Goal: Information Seeking & Learning: Learn about a topic

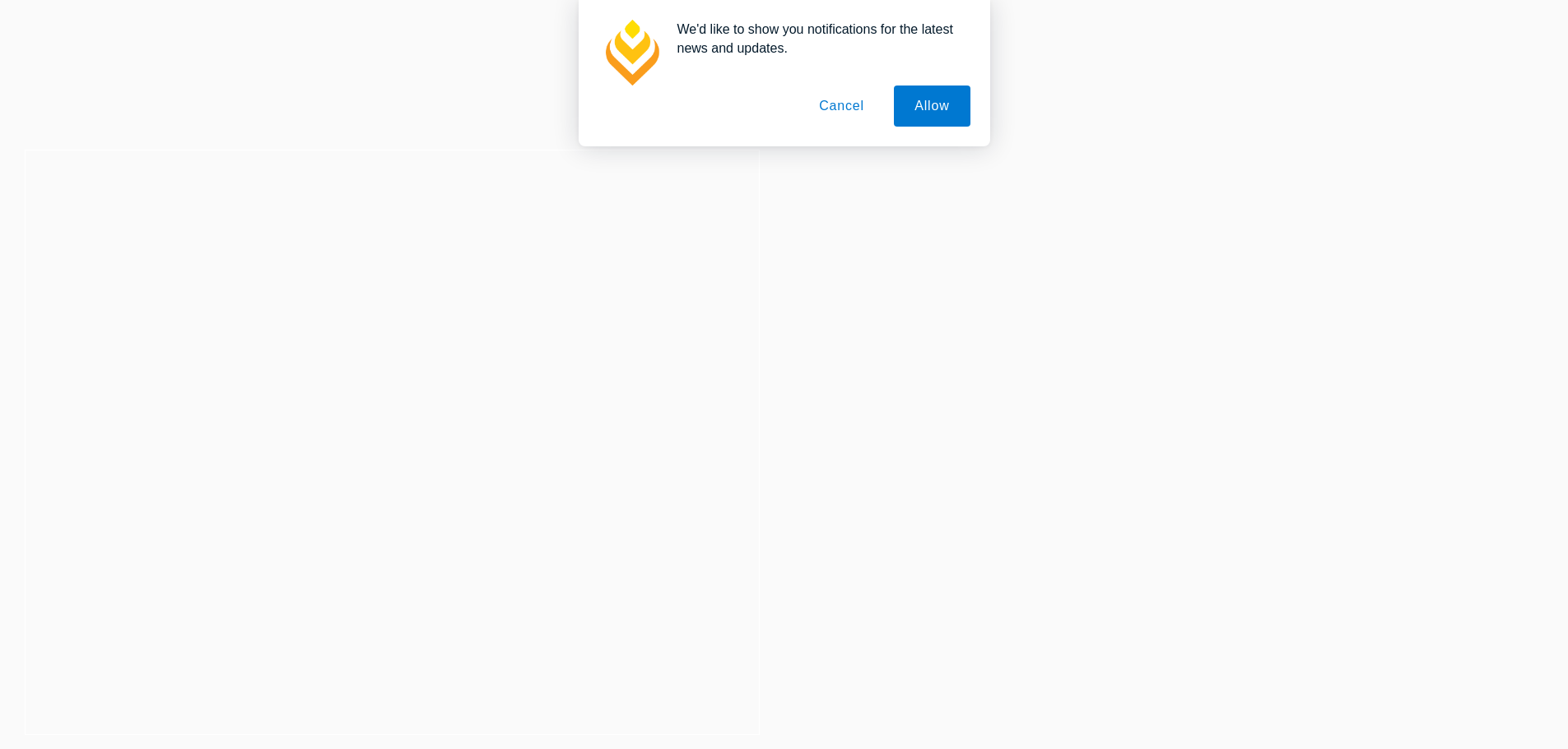
click at [848, 108] on button "Cancel" at bounding box center [842, 106] width 87 height 41
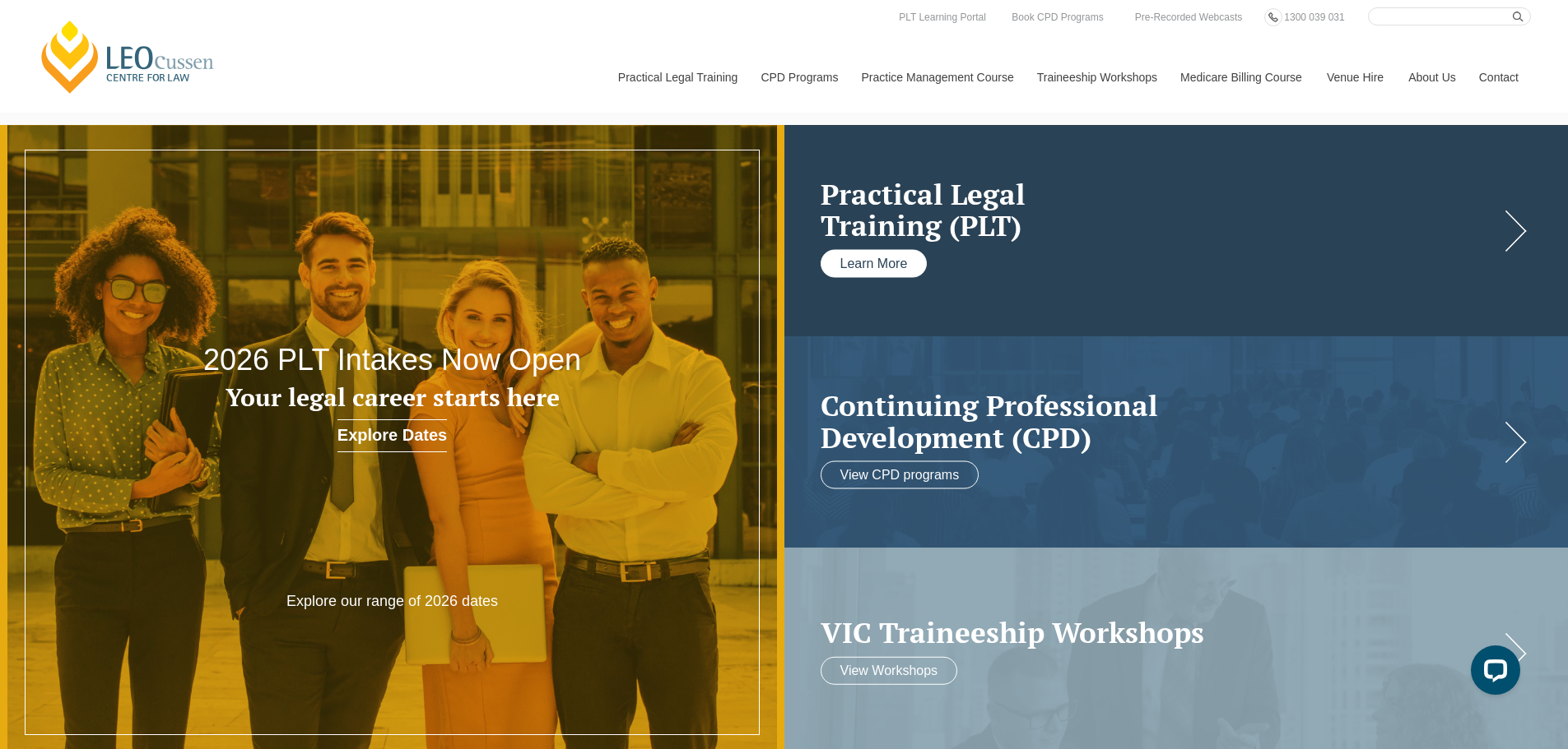
click at [866, 267] on link "Learn More" at bounding box center [874, 263] width 107 height 28
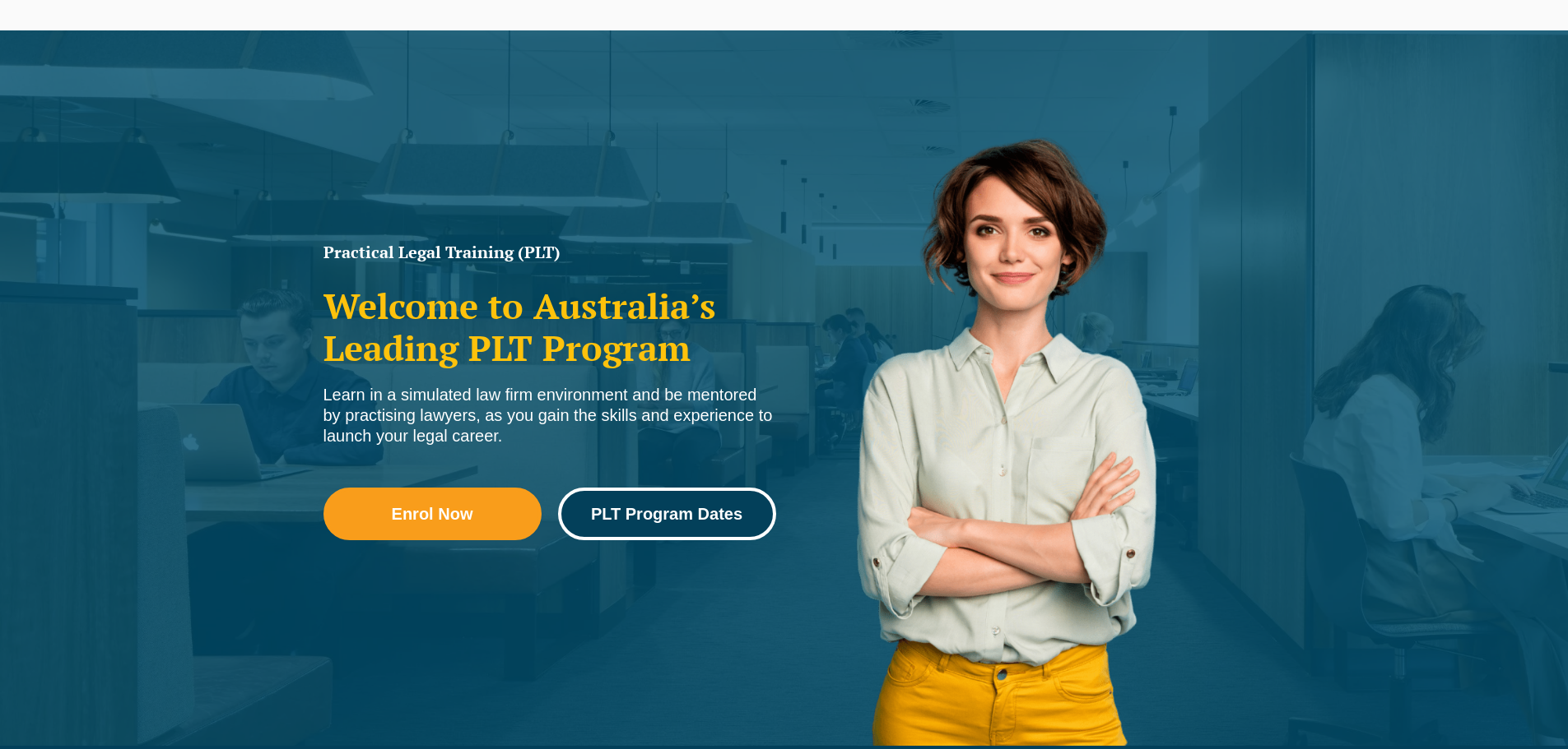
click at [629, 524] on link "PLT Program Dates" at bounding box center [667, 514] width 218 height 53
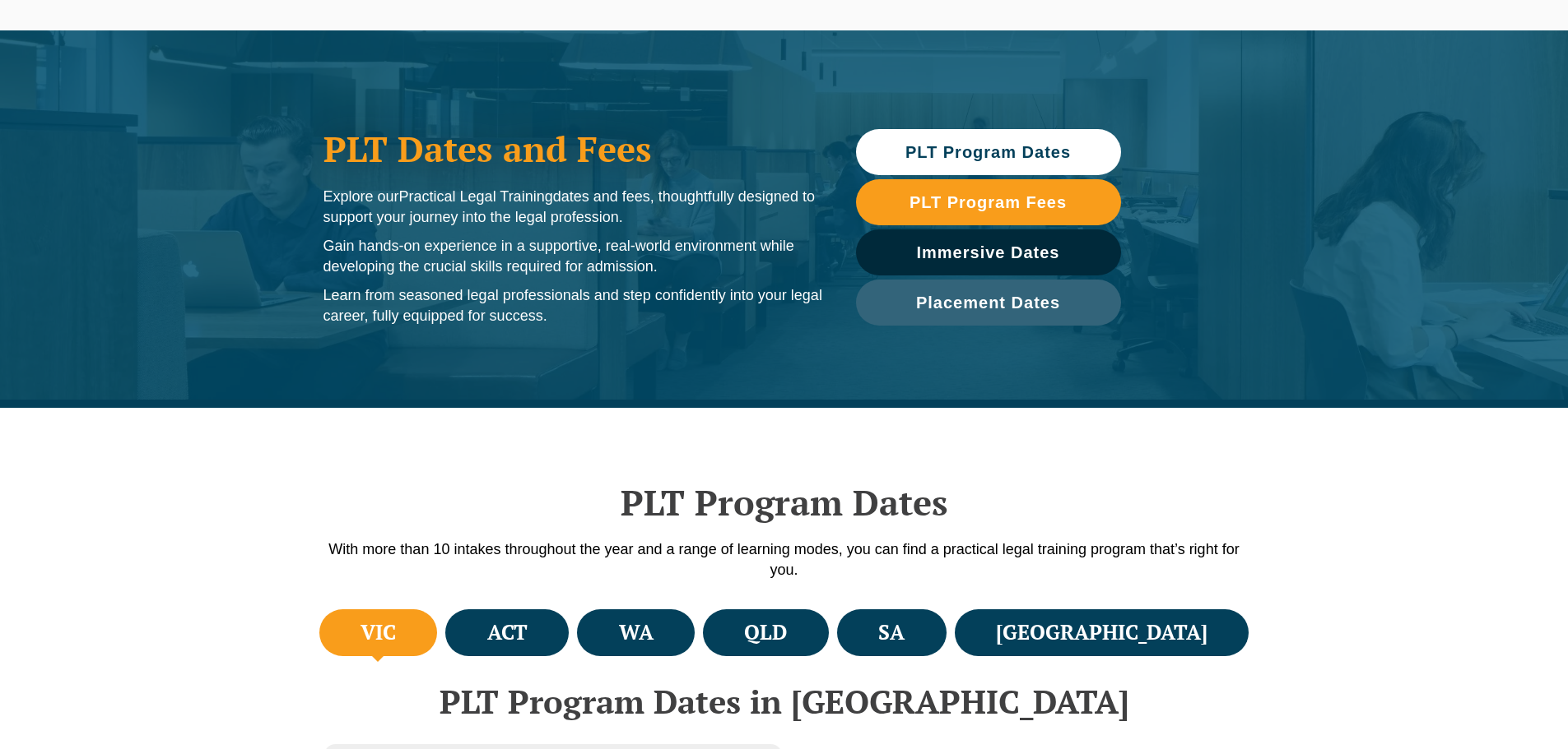
click at [415, 640] on li "VIC" at bounding box center [378, 632] width 119 height 47
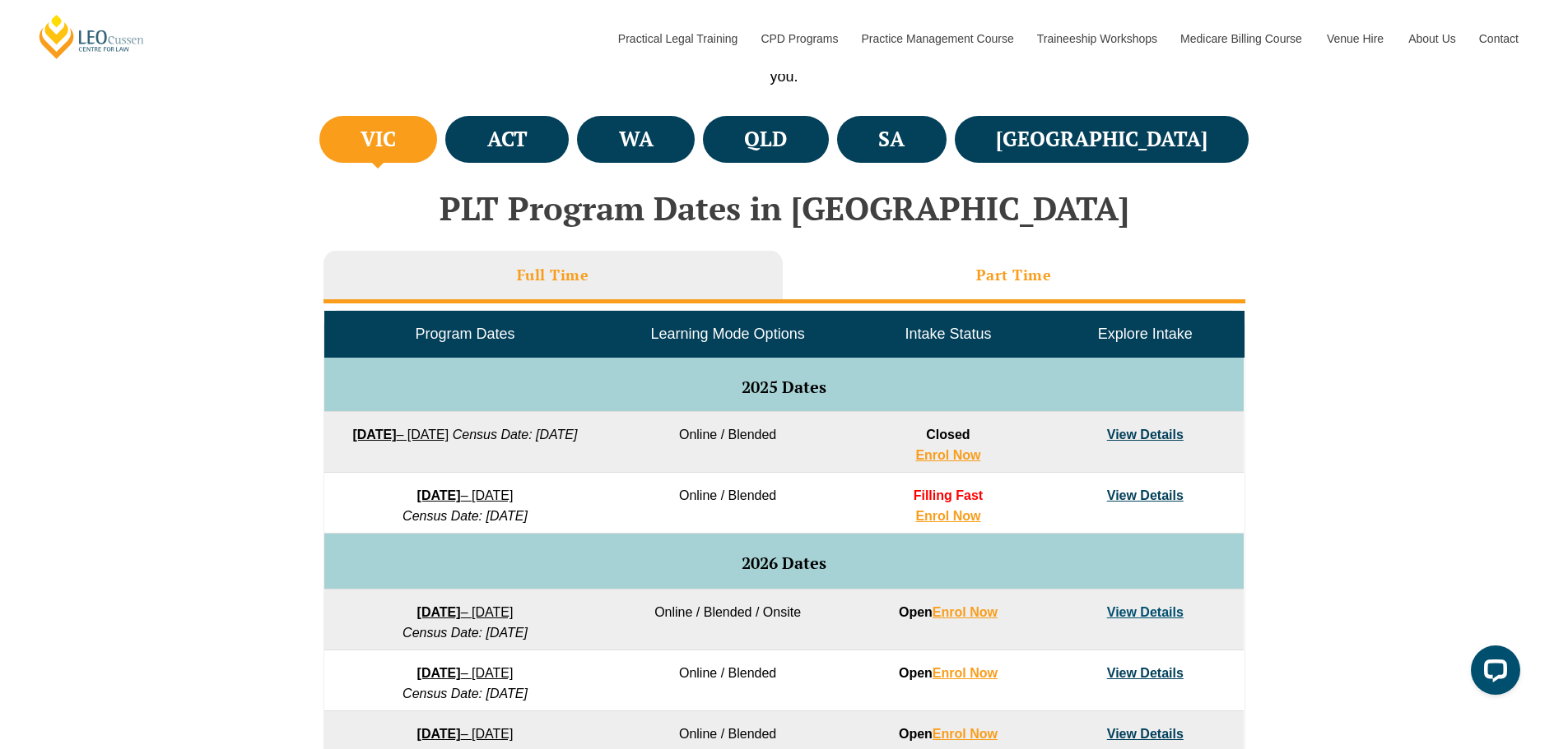
click at [920, 294] on li "Part Time" at bounding box center [1013, 278] width 462 height 53
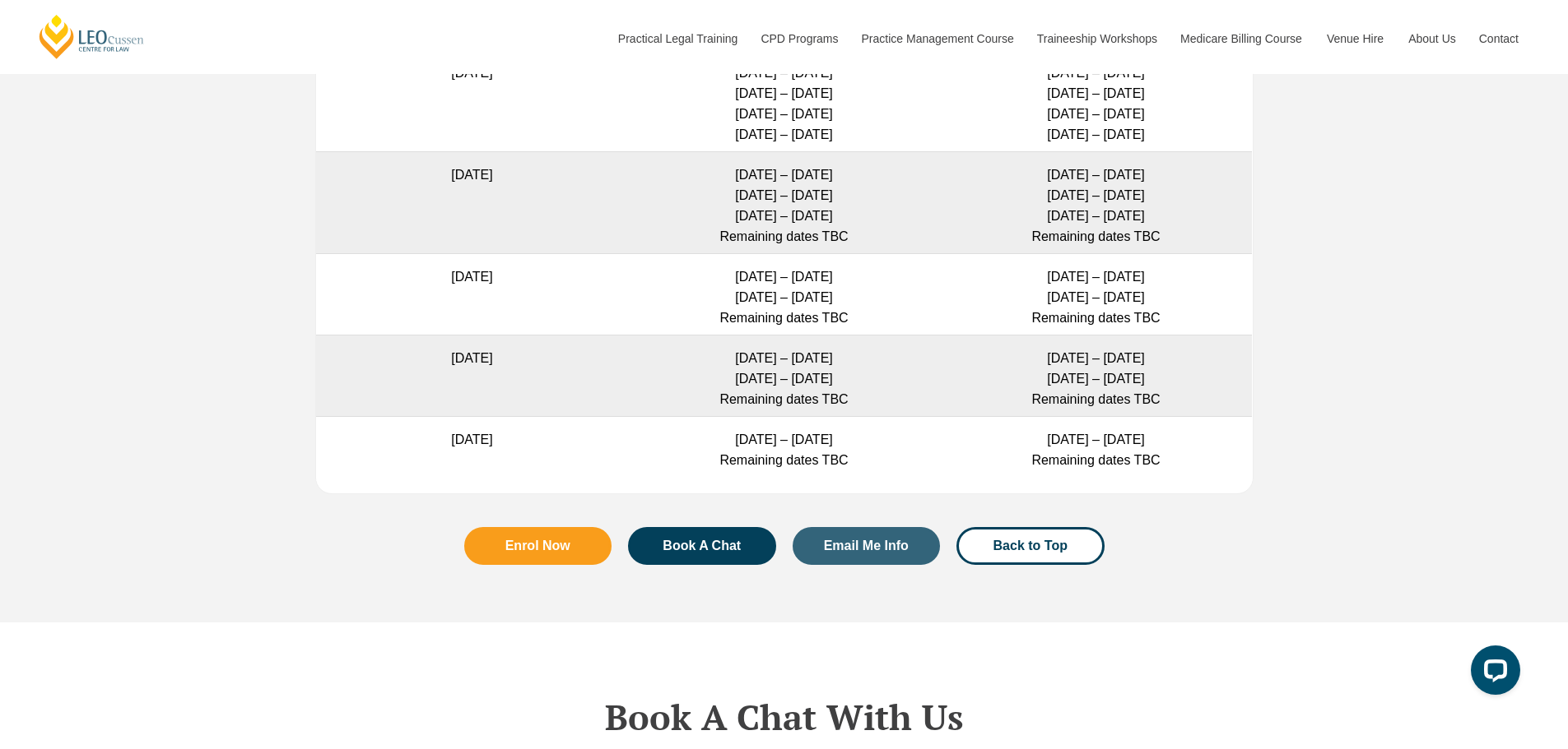
scroll to position [4853, 0]
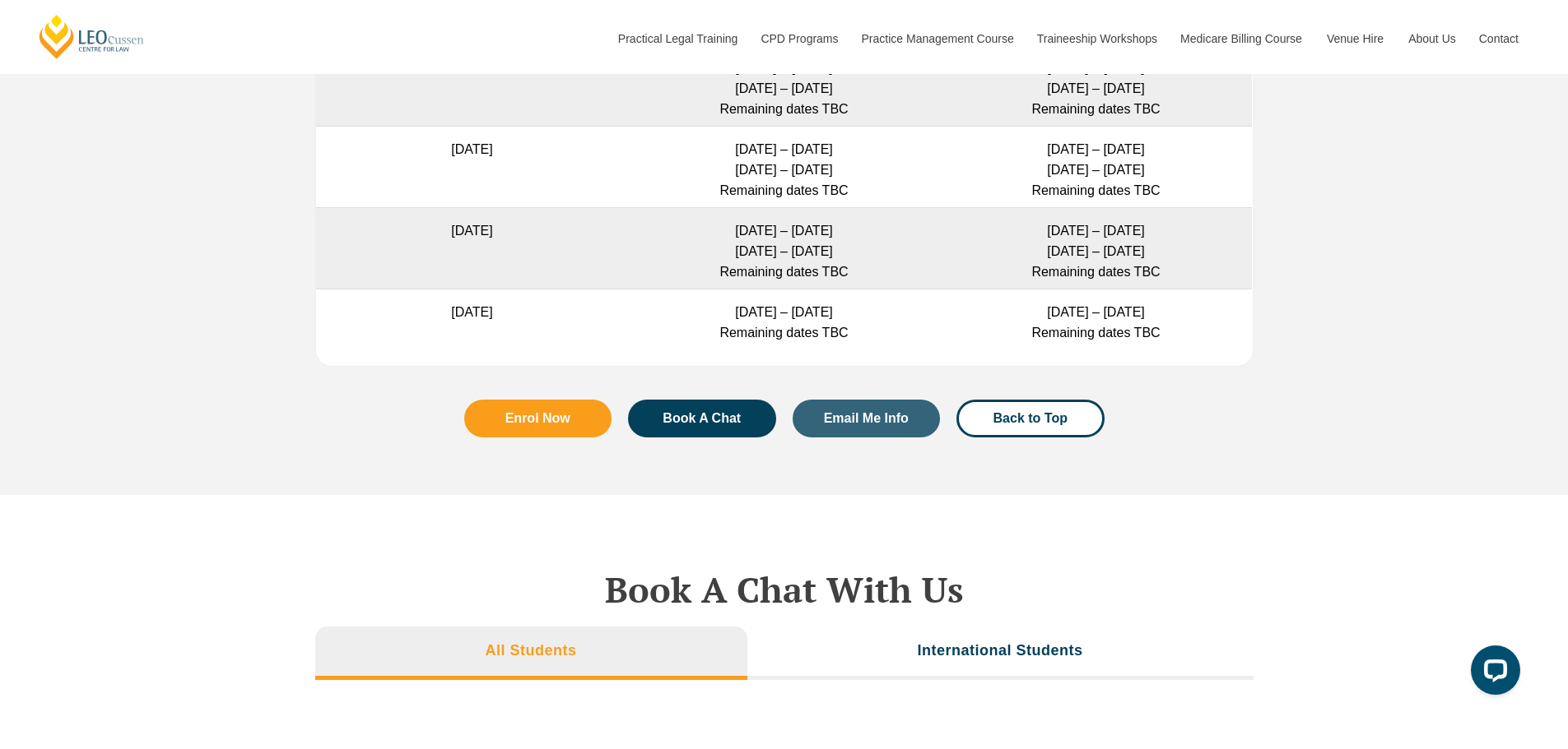
click at [933, 447] on div "Enrol Now Book A Chat Email Me Info Back to Top" at bounding box center [784, 443] width 938 height 103
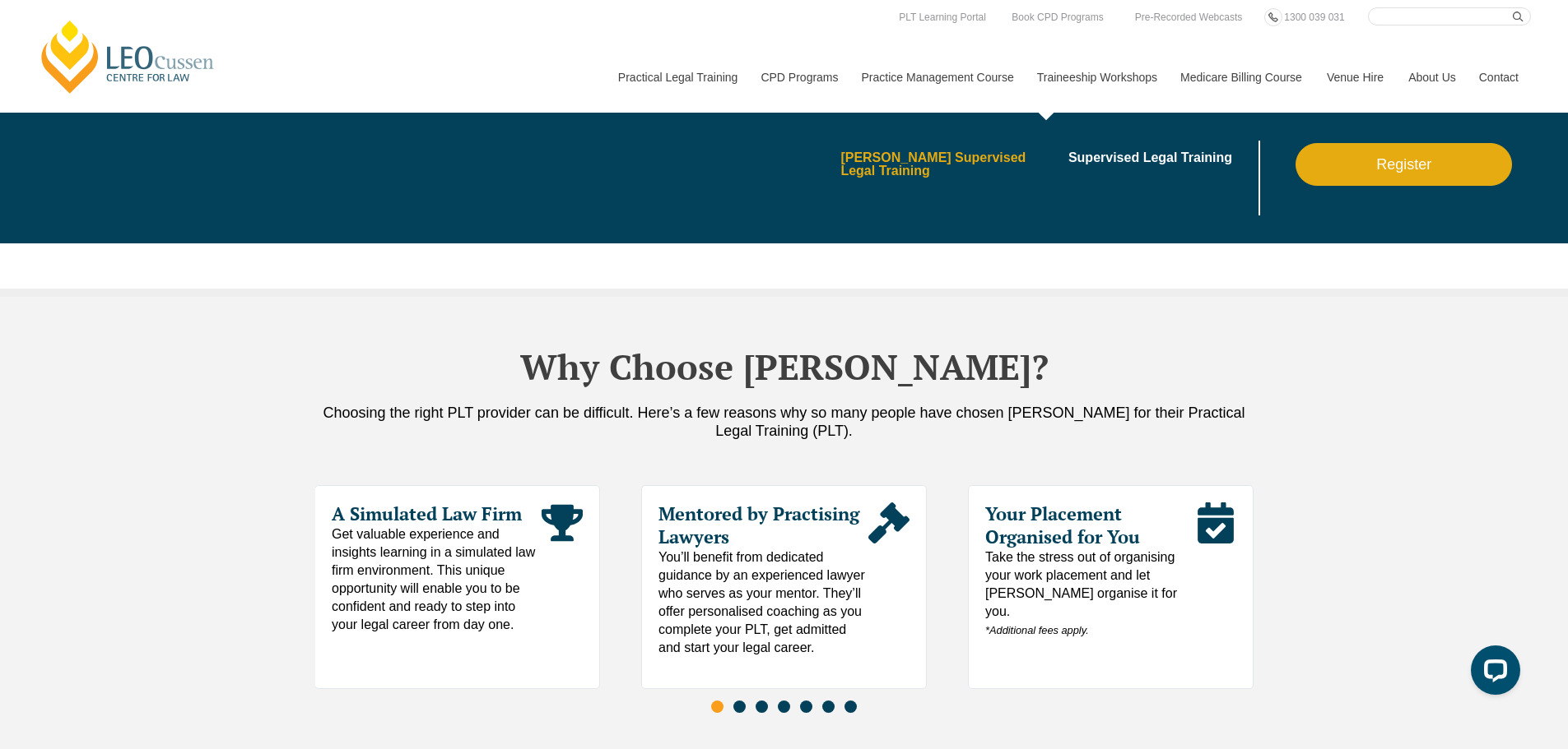
click at [989, 153] on link "[PERSON_NAME] Supervised Legal Training" at bounding box center [948, 164] width 217 height 26
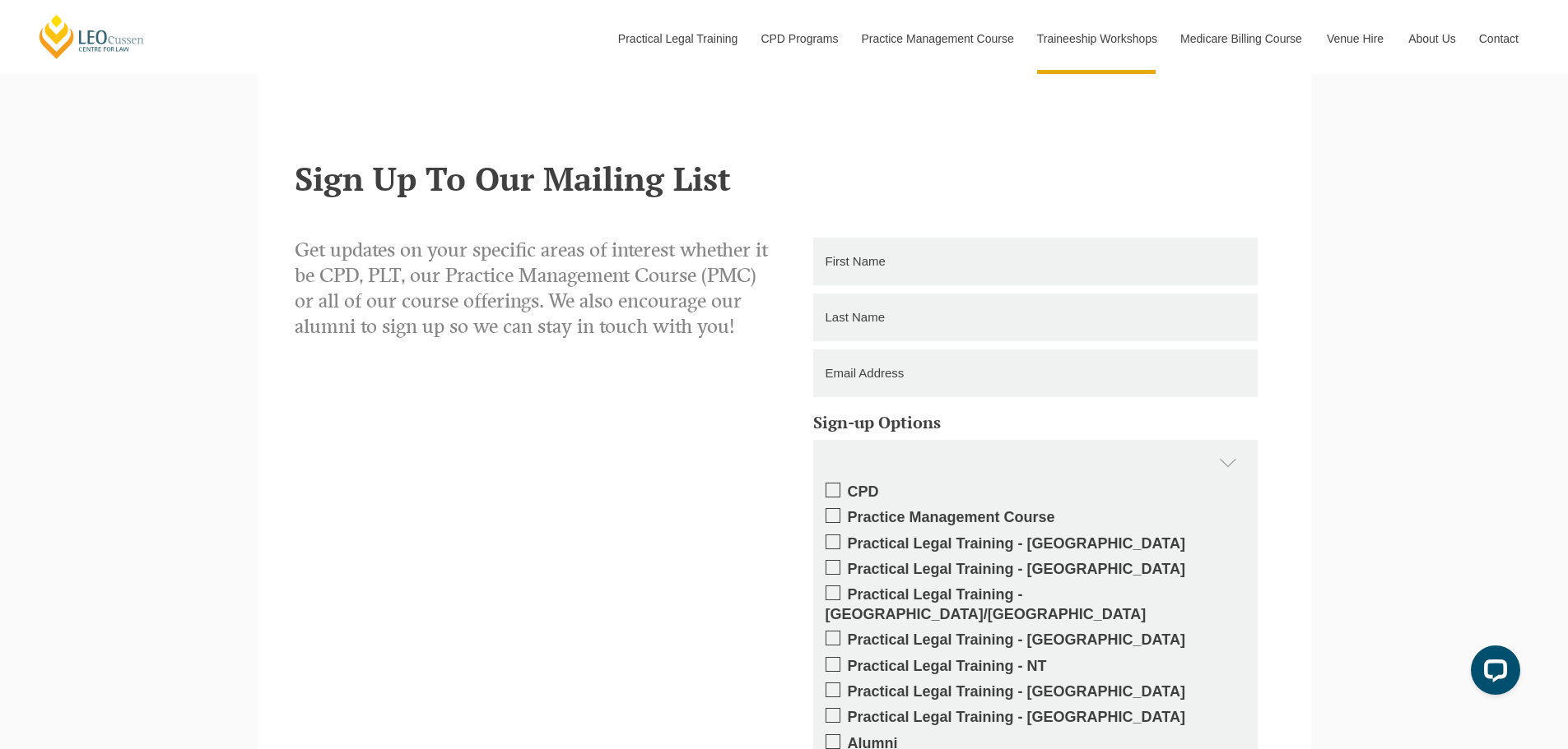
scroll to position [1152, 0]
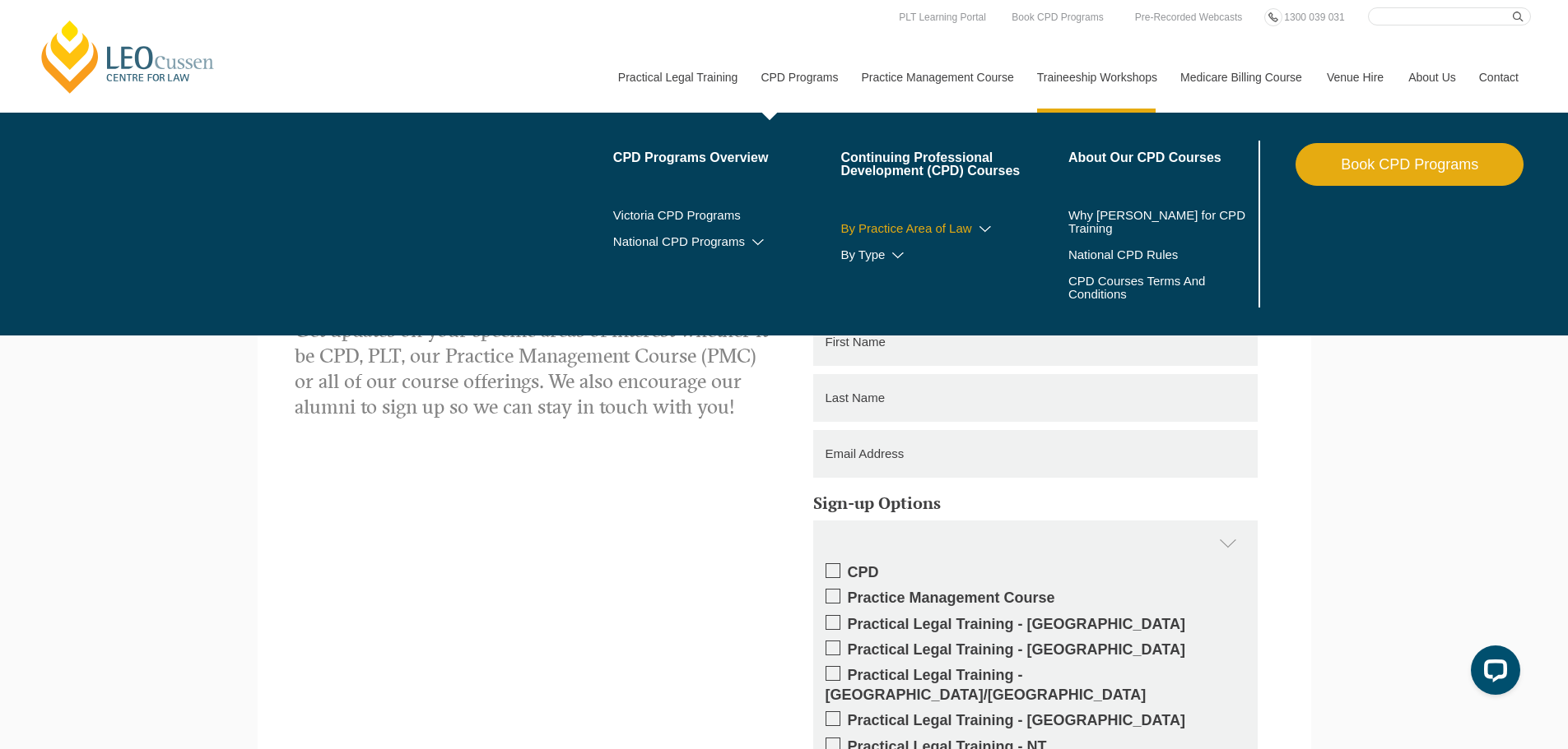
click at [989, 226] on icon at bounding box center [985, 229] width 16 height 12
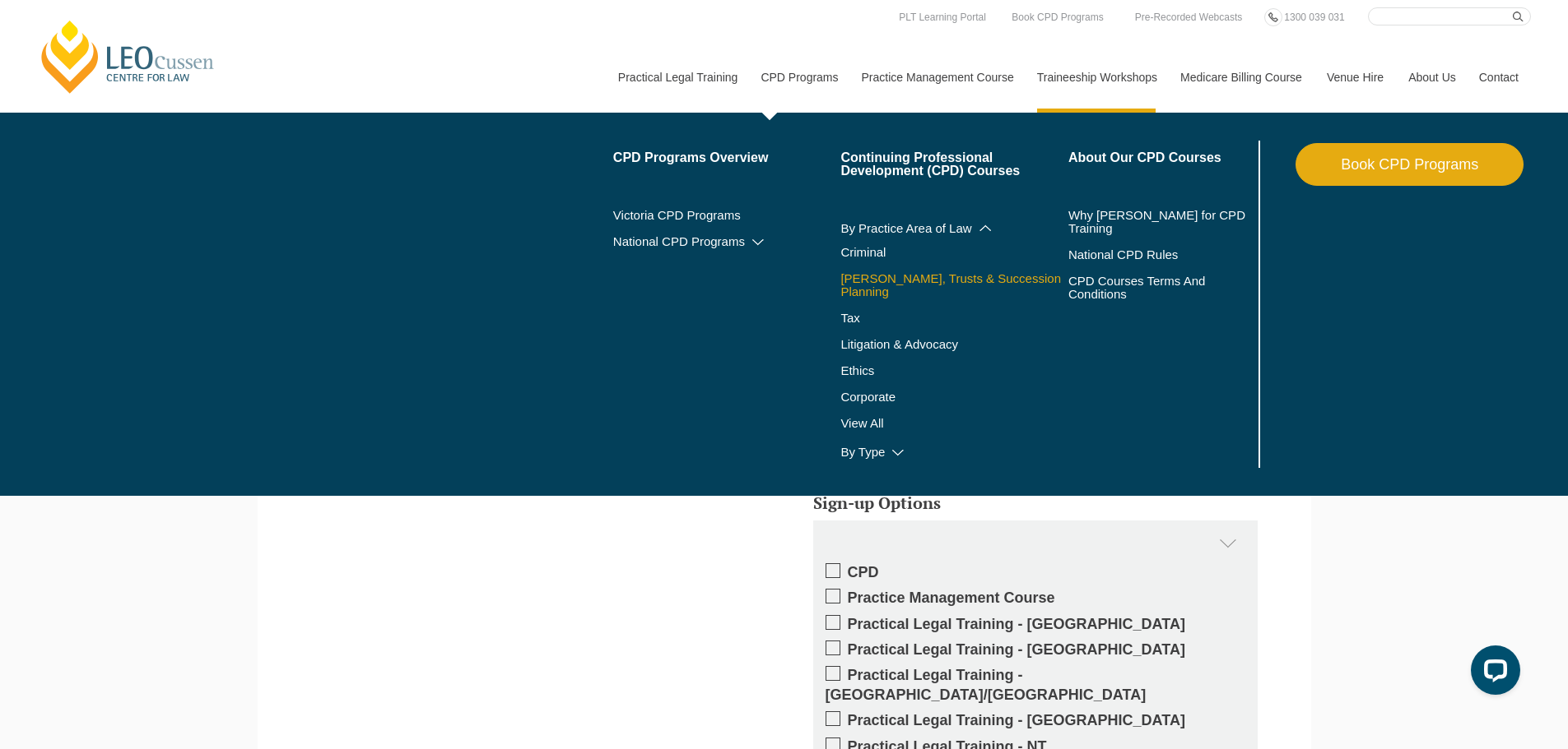
click at [859, 285] on link "Wills, Trusts & Succession Planning" at bounding box center [953, 285] width 228 height 26
